Goal: Transaction & Acquisition: Obtain resource

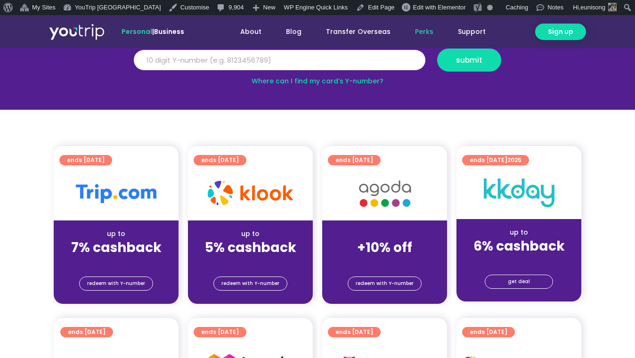
scroll to position [212, 0]
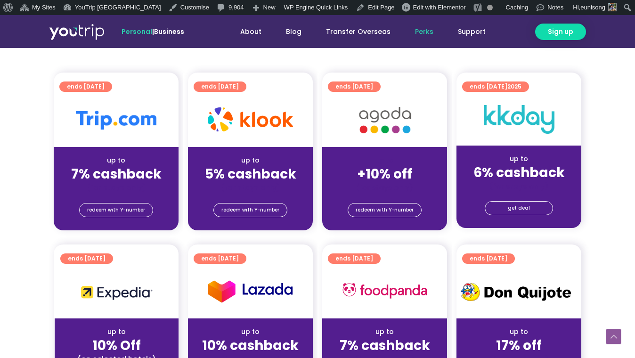
click at [348, 207] on div "redeem with Y-number" at bounding box center [384, 209] width 125 height 15
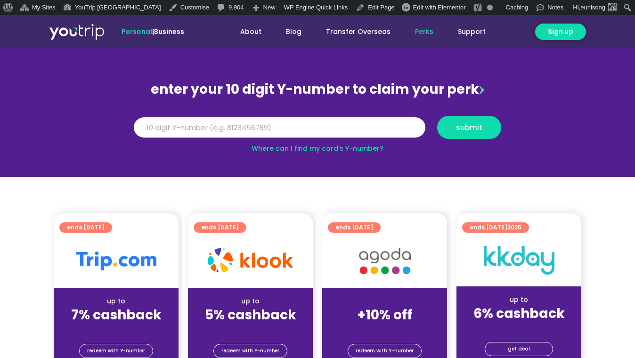
scroll to position [0, 0]
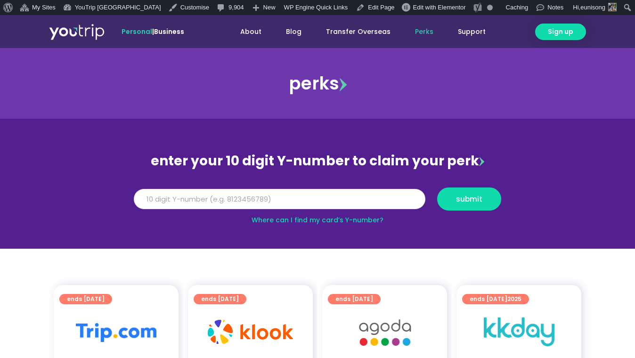
click at [342, 195] on input "Y Number" at bounding box center [280, 199] width 292 height 21
click at [354, 198] on input "Y Number" at bounding box center [280, 199] width 292 height 21
paste input "8156682994"
type input "8156682994"
click at [478, 196] on span "submit" at bounding box center [469, 199] width 26 height 7
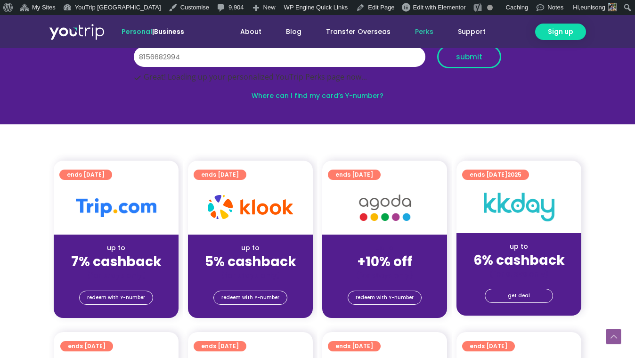
scroll to position [143, 0]
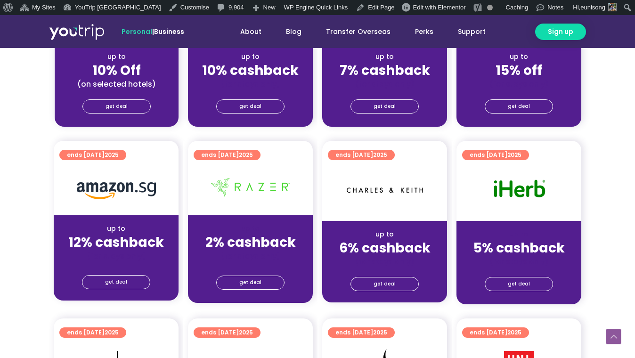
scroll to position [507, 0]
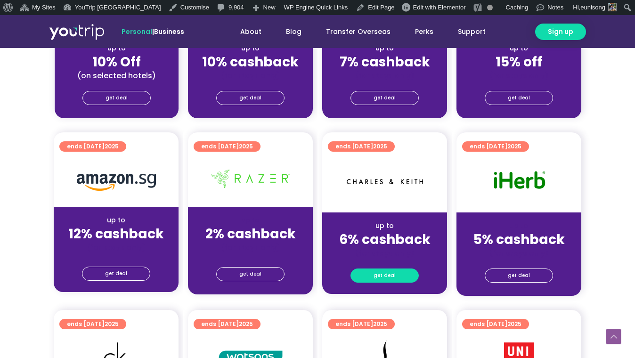
click at [381, 279] on span "get deal" at bounding box center [385, 275] width 22 height 13
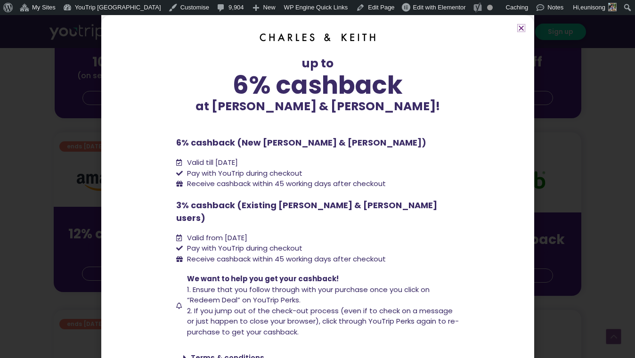
scroll to position [23, 0]
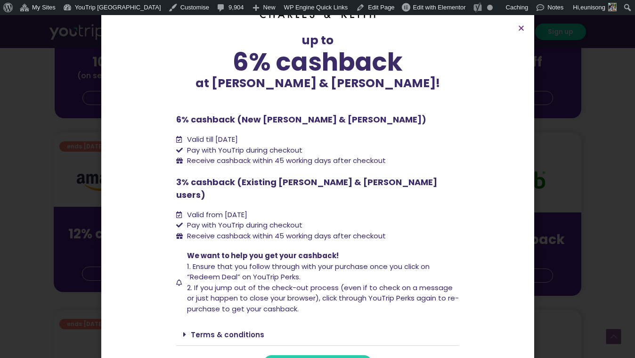
click at [317, 358] on span "redeem deal" at bounding box center [317, 363] width 43 height 7
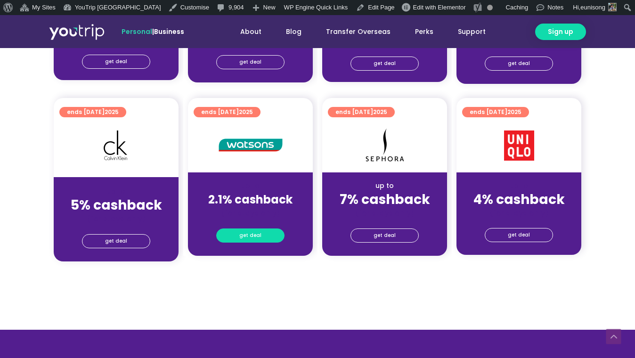
scroll to position [720, 0]
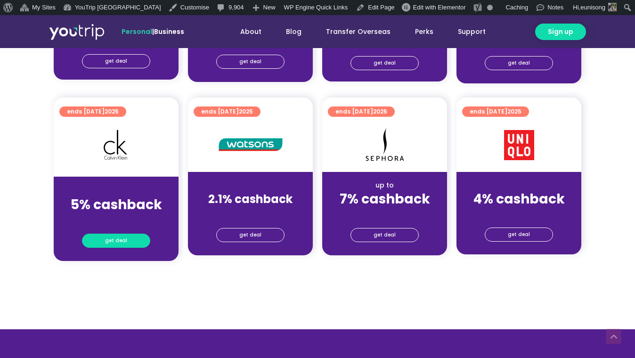
click at [103, 237] on link "get deal" at bounding box center [116, 241] width 68 height 14
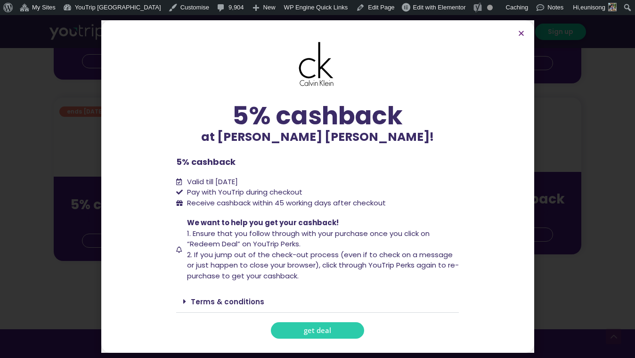
click at [298, 330] on link "get deal" at bounding box center [317, 330] width 93 height 16
